Goal: Navigation & Orientation: Find specific page/section

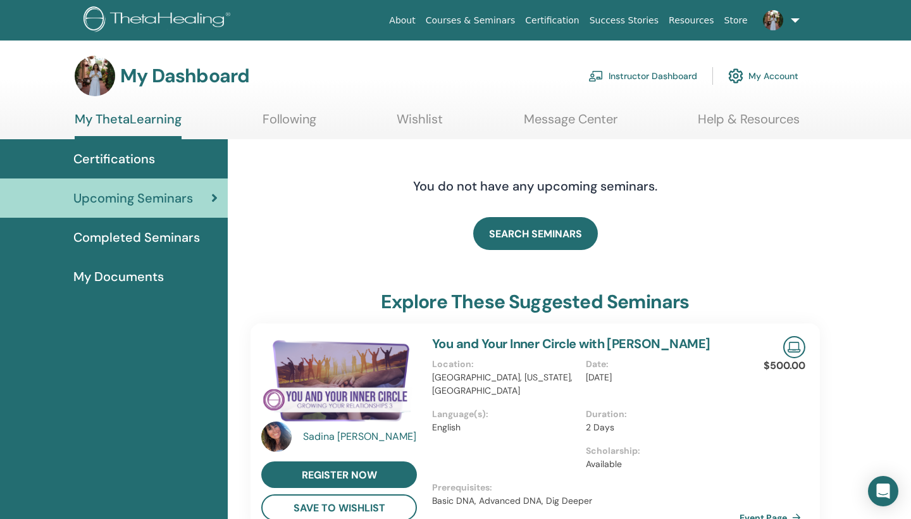
click at [773, 22] on img at bounding box center [773, 20] width 20 height 20
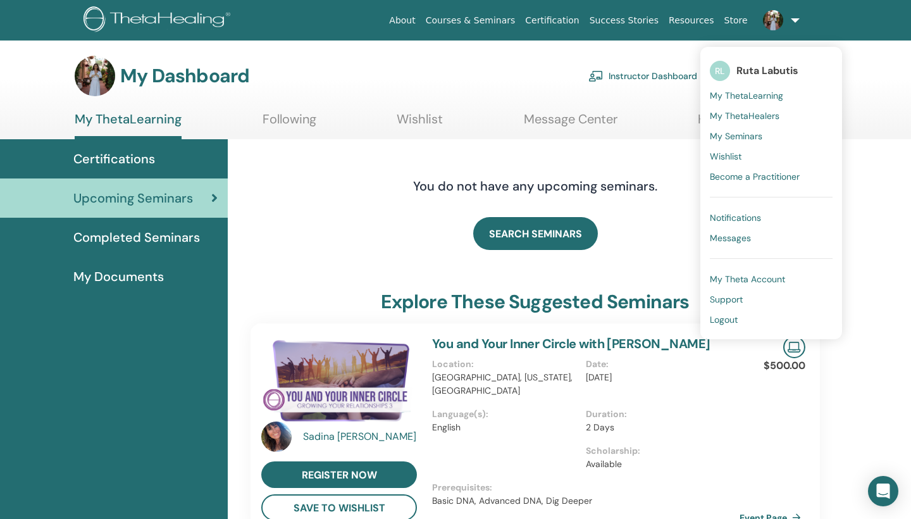
click at [752, 132] on span "My Seminars" at bounding box center [736, 135] width 52 height 11
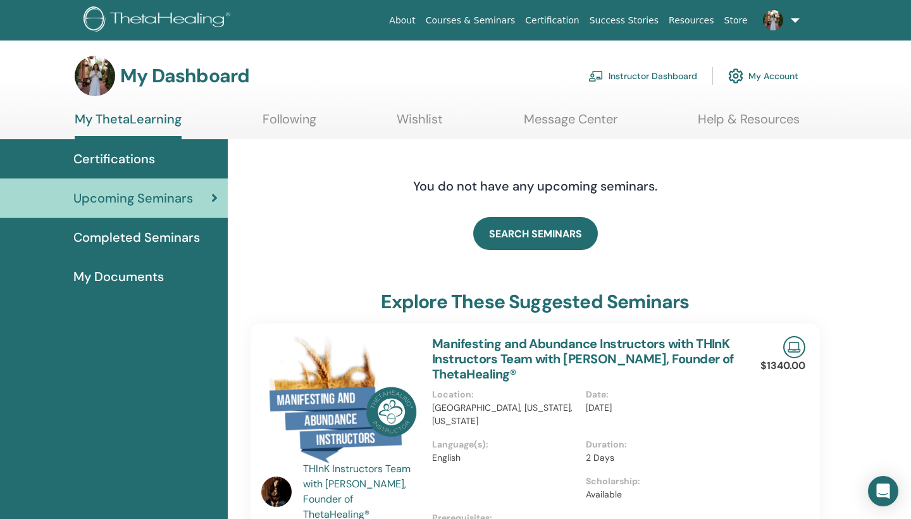
click at [144, 280] on span "My Documents" at bounding box center [118, 276] width 90 height 19
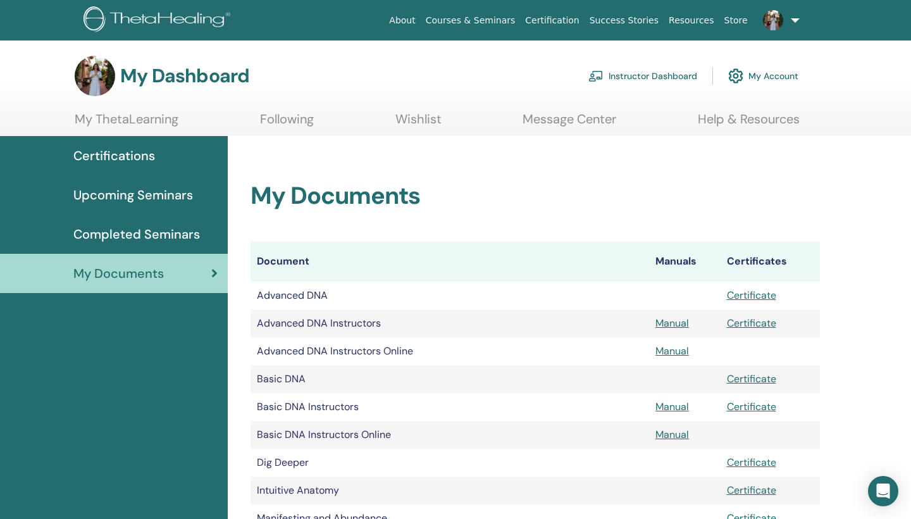
click at [637, 71] on link "Instructor Dashboard" at bounding box center [642, 76] width 109 height 28
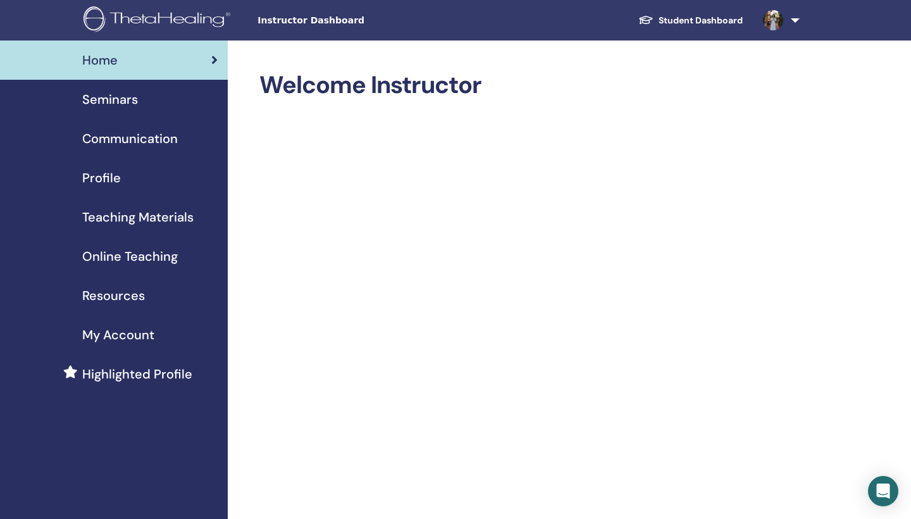
click at [105, 93] on span "Seminars" at bounding box center [110, 99] width 56 height 19
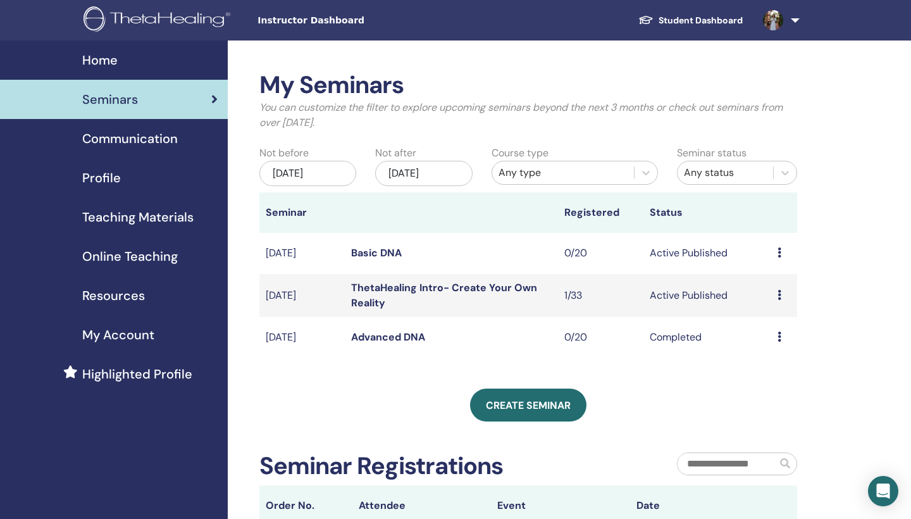
click at [778, 338] on icon at bounding box center [779, 336] width 4 height 10
click at [847, 341] on div "My Seminars You can customize the filter to explore upcoming seminars beyond th…" at bounding box center [569, 392] width 683 height 705
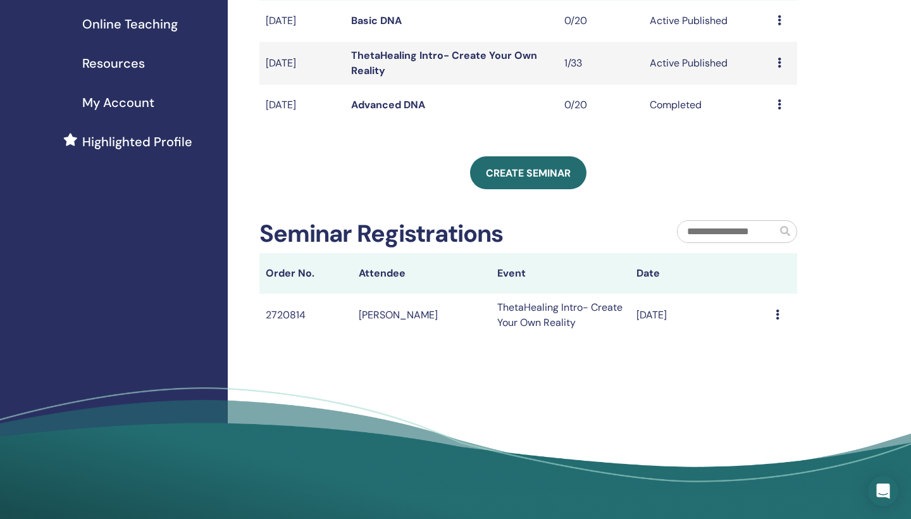
scroll to position [238, 0]
